Goal: Task Accomplishment & Management: Manage account settings

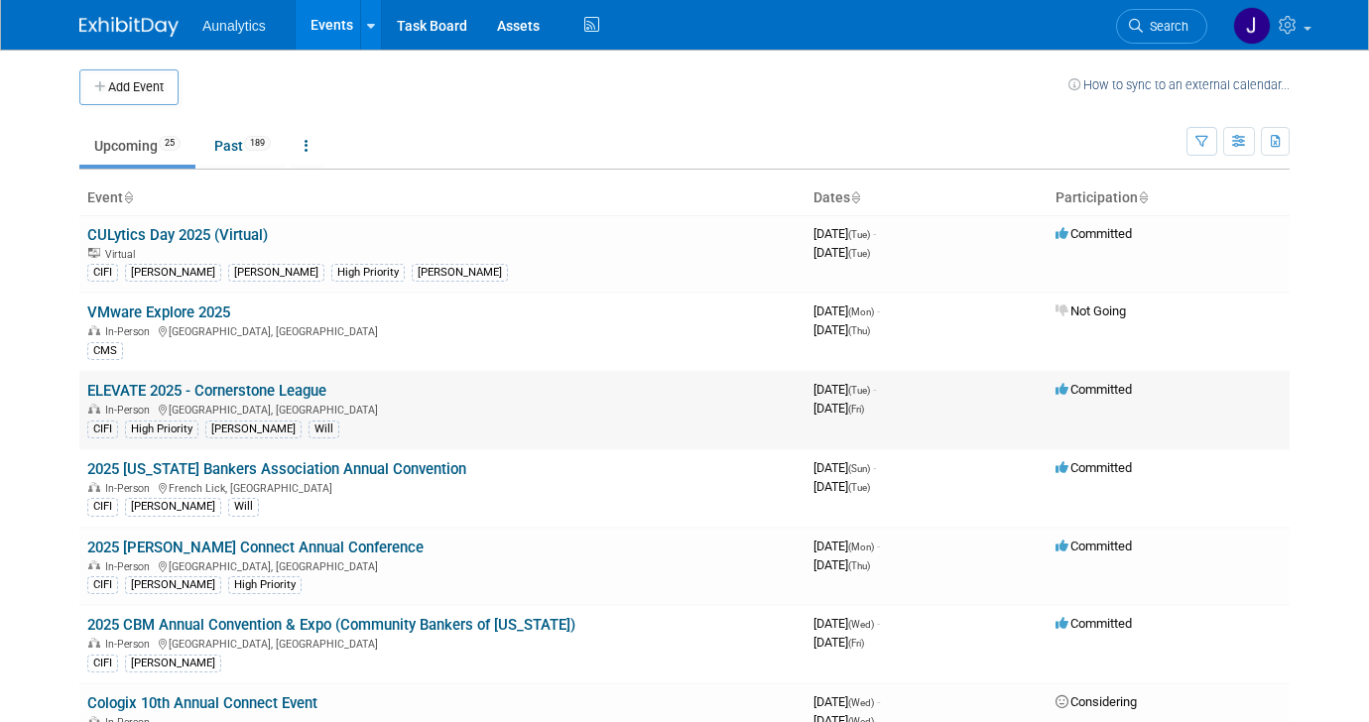
click at [319, 390] on link "ELEVATE 2025 - Cornerstone League" at bounding box center [206, 391] width 239 height 18
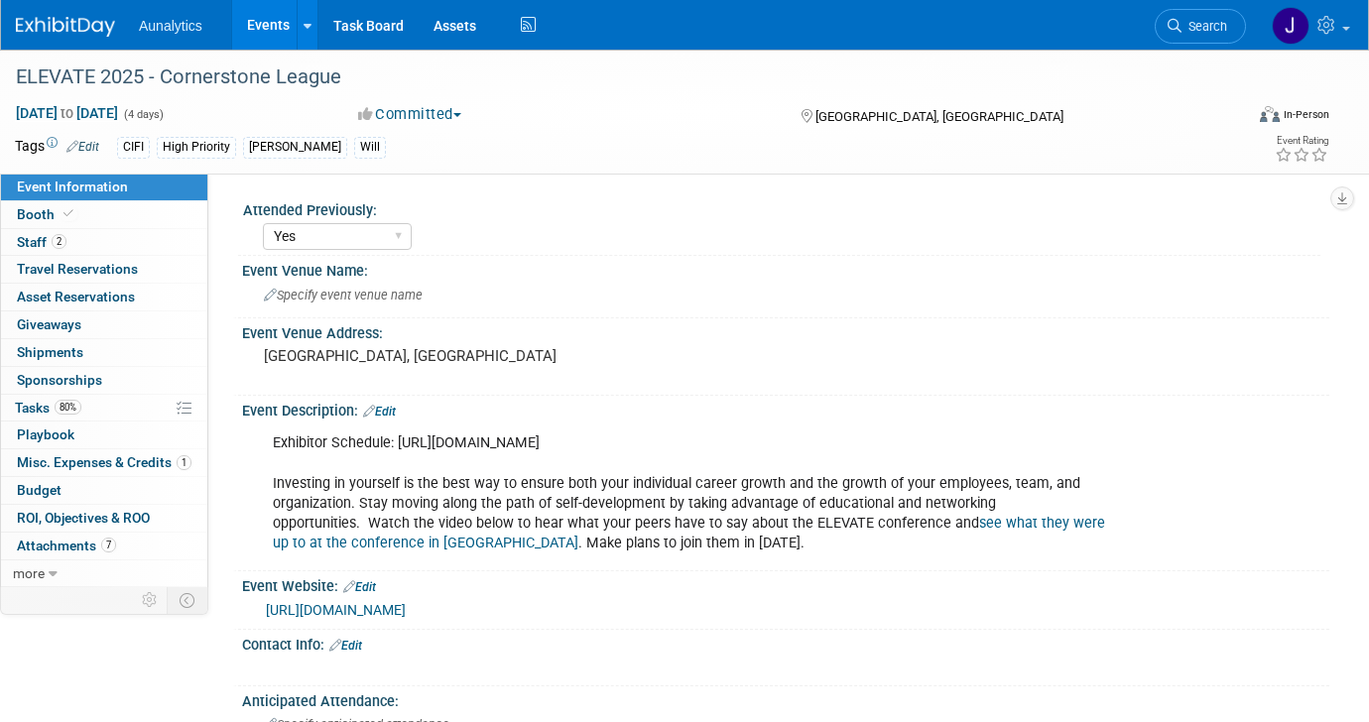
select select "Yes"
select select "Submitted"
click at [247, 38] on link "Events" at bounding box center [268, 25] width 72 height 50
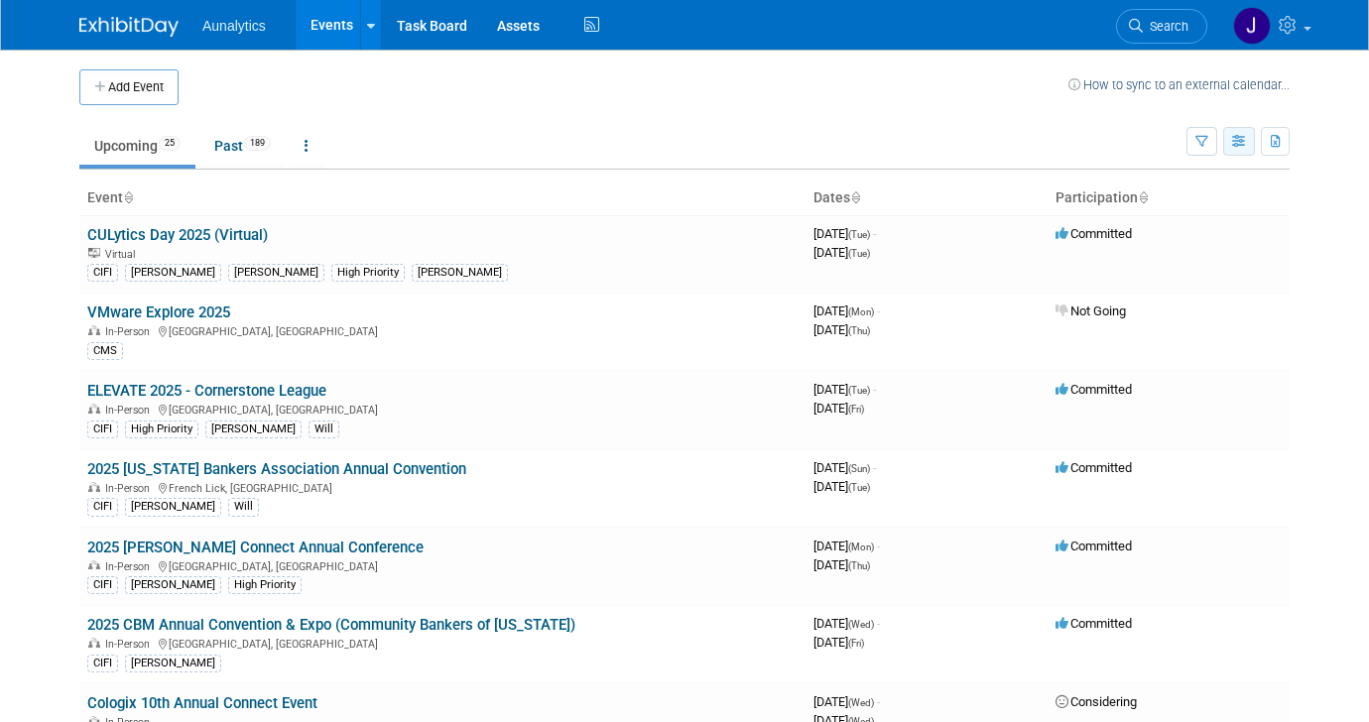
click at [1232, 140] on icon "button" at bounding box center [1239, 142] width 15 height 13
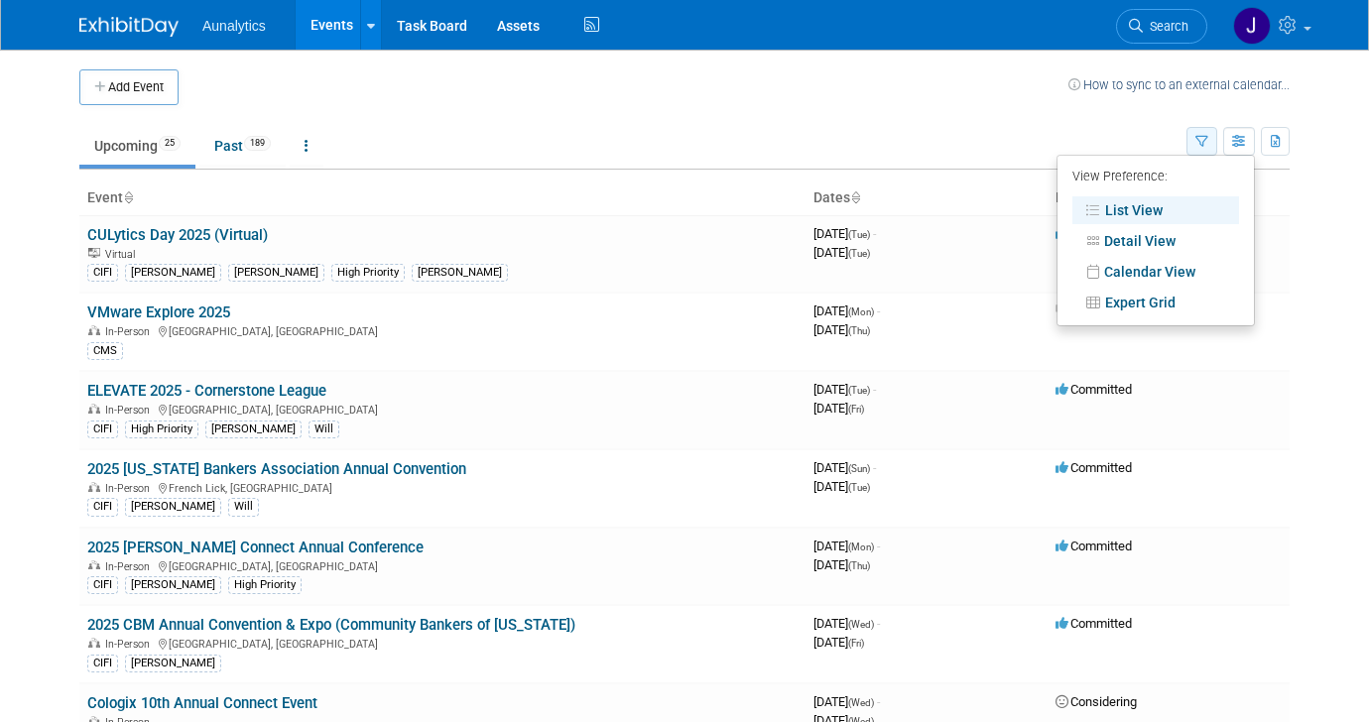
click at [1213, 134] on button "button" at bounding box center [1202, 141] width 31 height 29
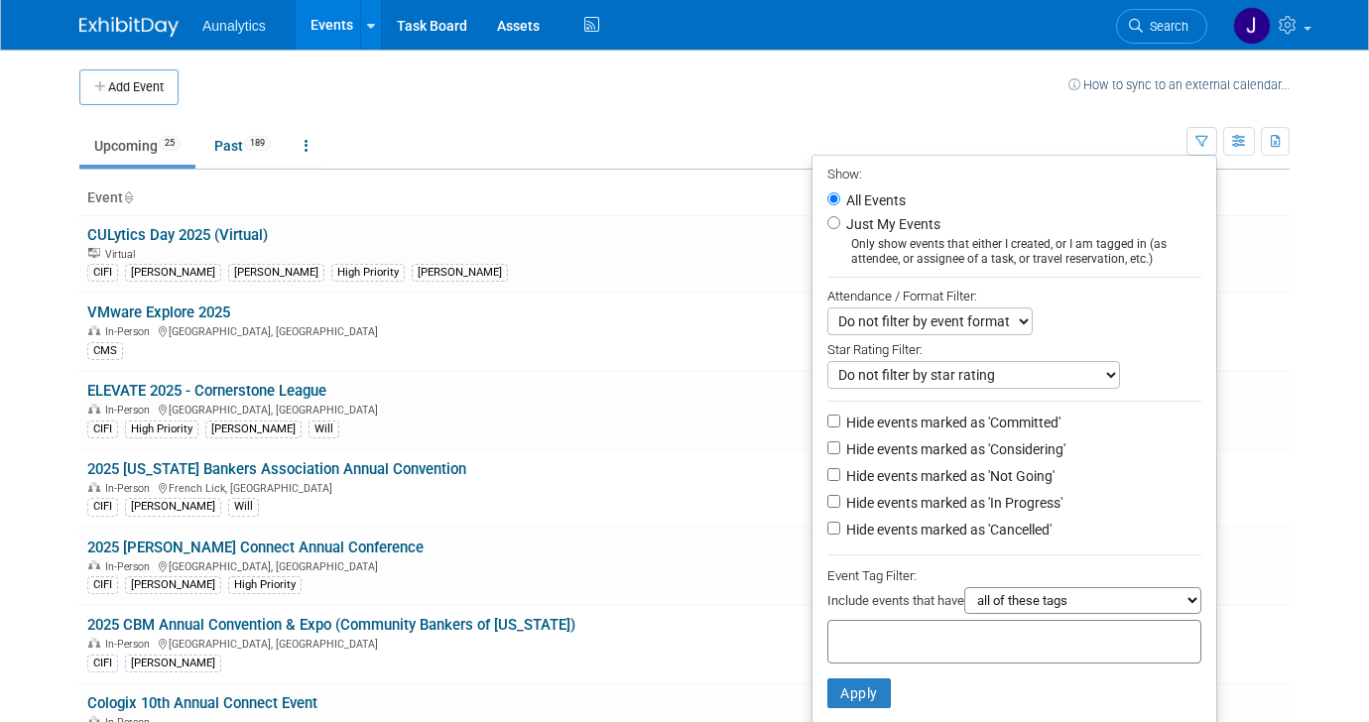
click at [945, 464] on li "Hide events marked as 'Considering'" at bounding box center [1015, 451] width 404 height 27
click at [937, 486] on label "Hide events marked as 'Not Going'" at bounding box center [948, 476] width 212 height 20
click at [840, 481] on input "Hide events marked as 'Not Going'" at bounding box center [833, 474] width 13 height 13
checkbox input "true"
click at [863, 688] on button "Apply" at bounding box center [858, 694] width 63 height 30
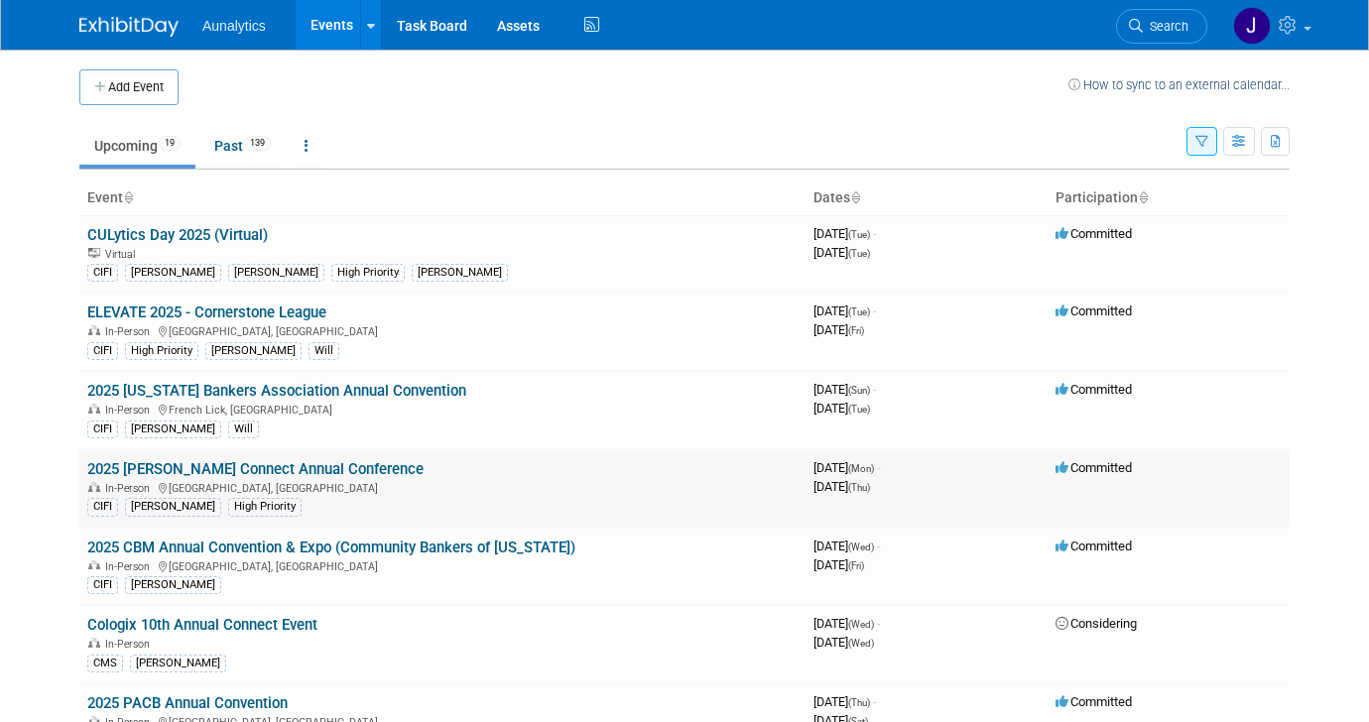
click at [370, 473] on link "2025 [PERSON_NAME] Connect Annual Conference" at bounding box center [255, 469] width 336 height 18
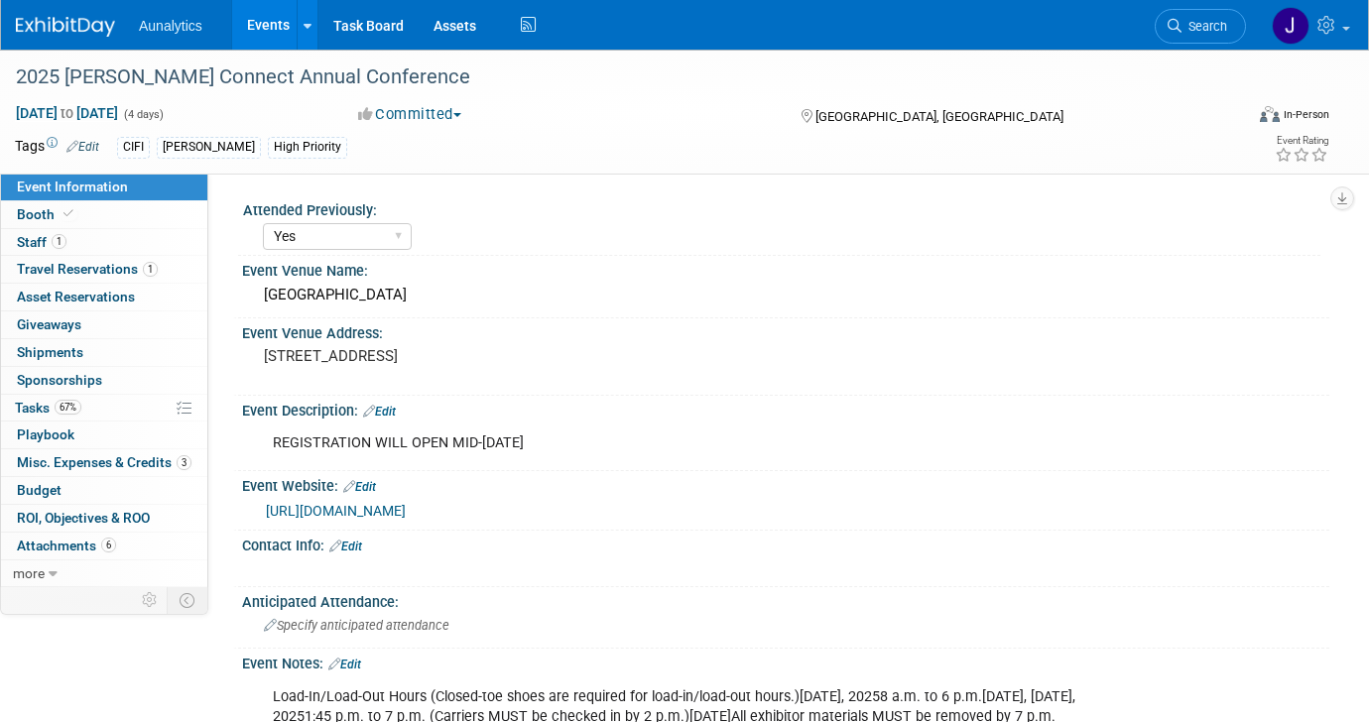
select select "Yes"
click at [99, 145] on link "Edit" at bounding box center [82, 147] width 33 height 14
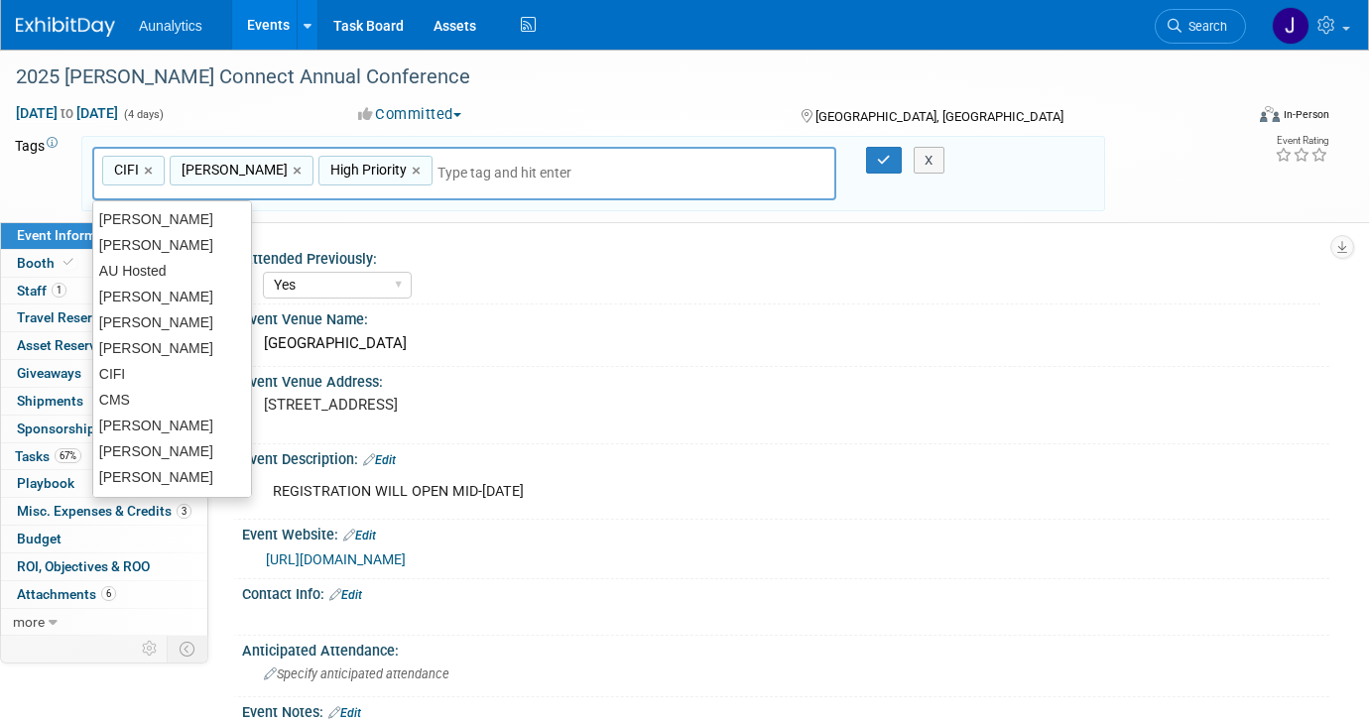
click at [438, 170] on input "text" at bounding box center [517, 173] width 159 height 20
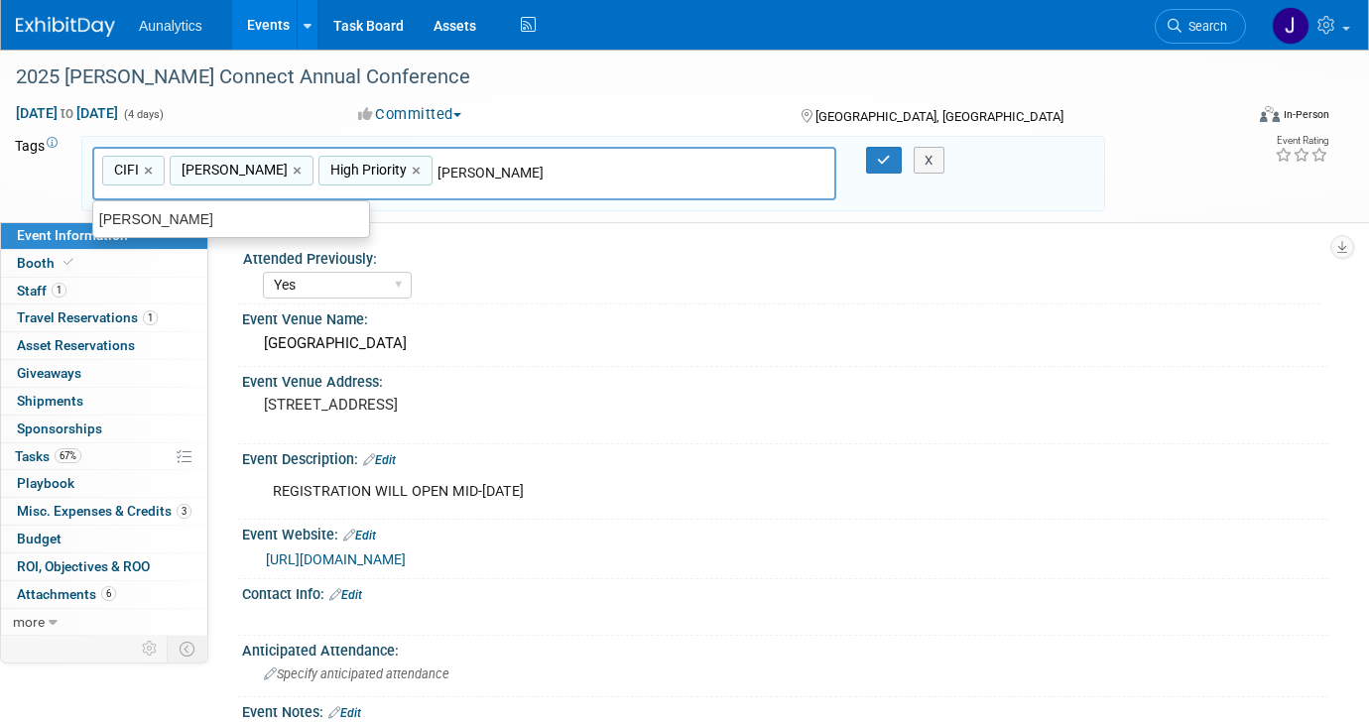
type input "Kyle"
click at [212, 216] on div "[PERSON_NAME]" at bounding box center [231, 219] width 278 height 28
type input "CIFI, Ryan, High Priority, Kyle D"
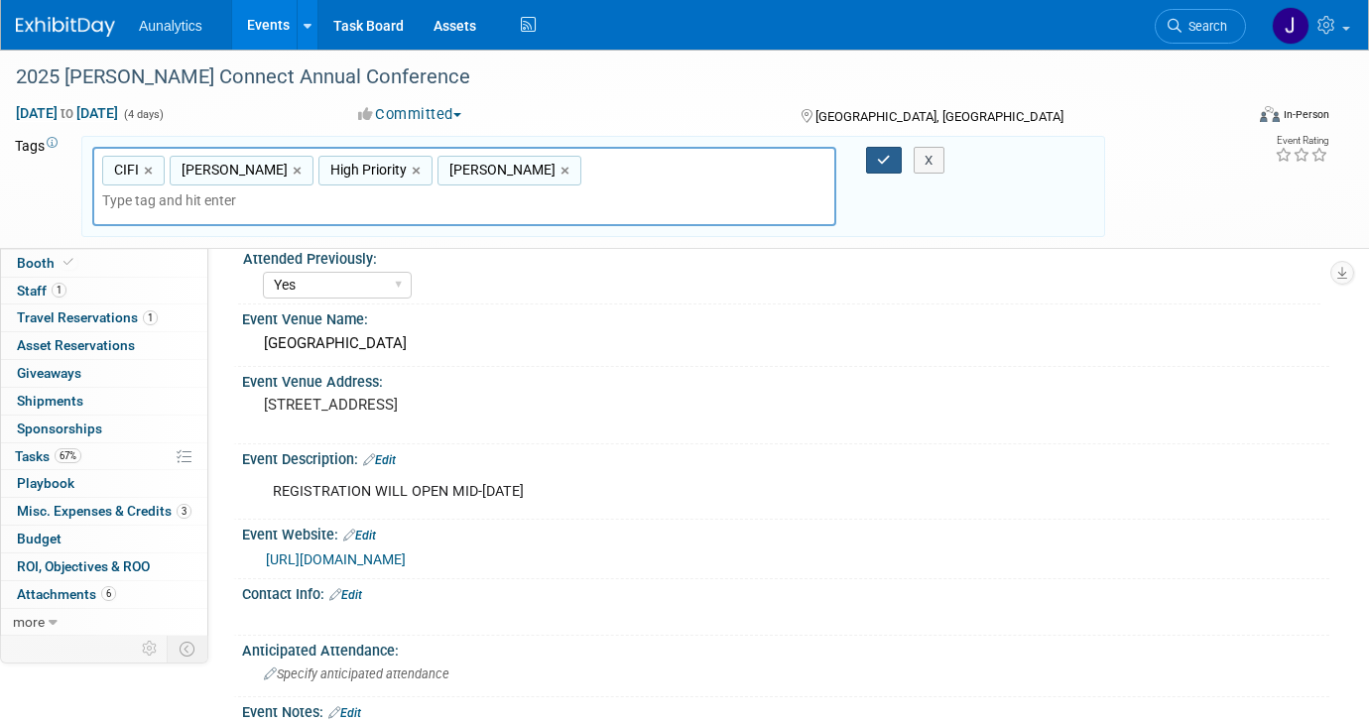
click at [883, 156] on icon "button" at bounding box center [884, 160] width 14 height 13
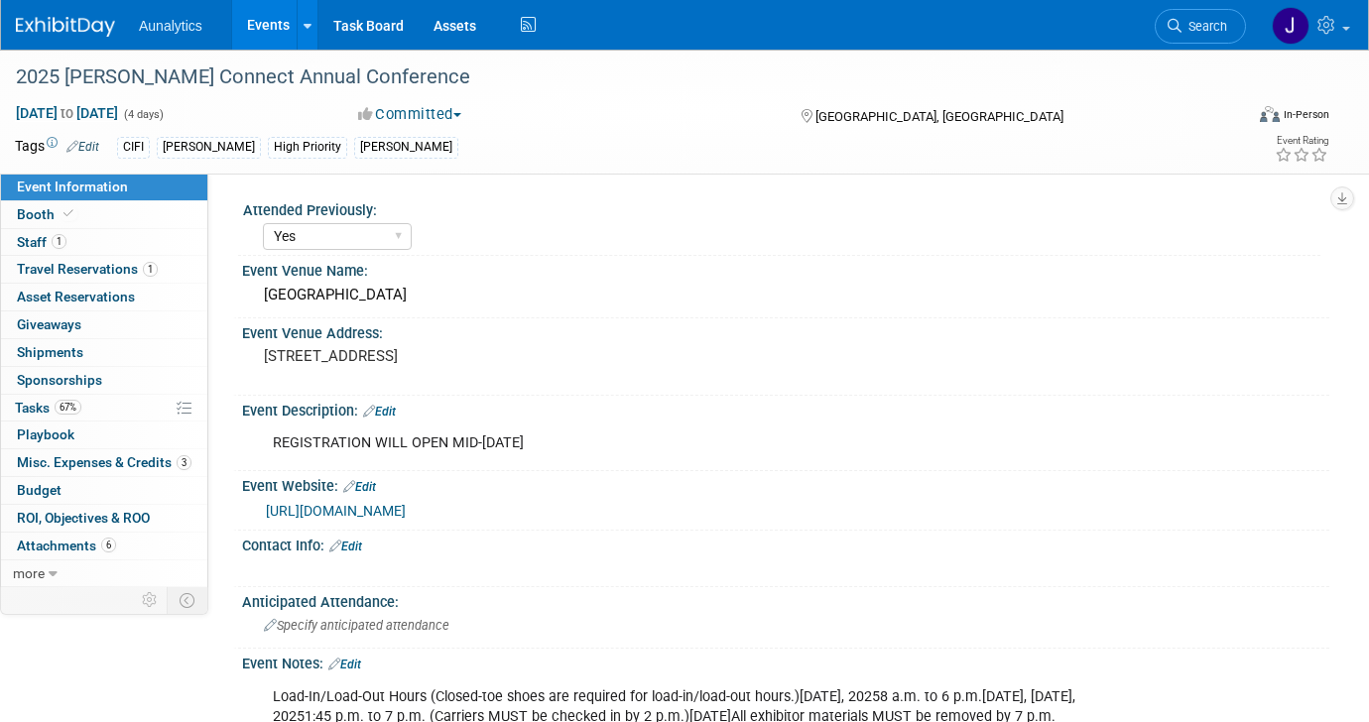
click at [274, 12] on link "Events" at bounding box center [268, 25] width 72 height 50
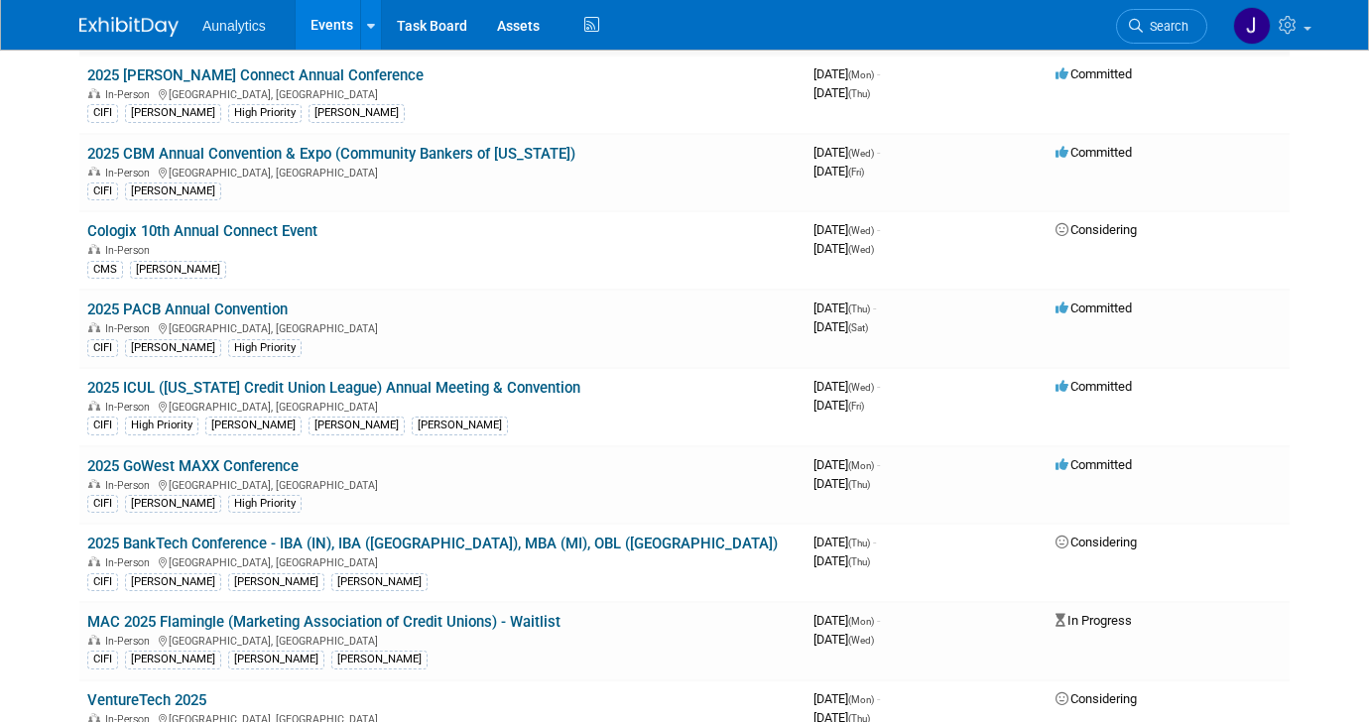
scroll to position [405, 0]
